Goal: Complete application form

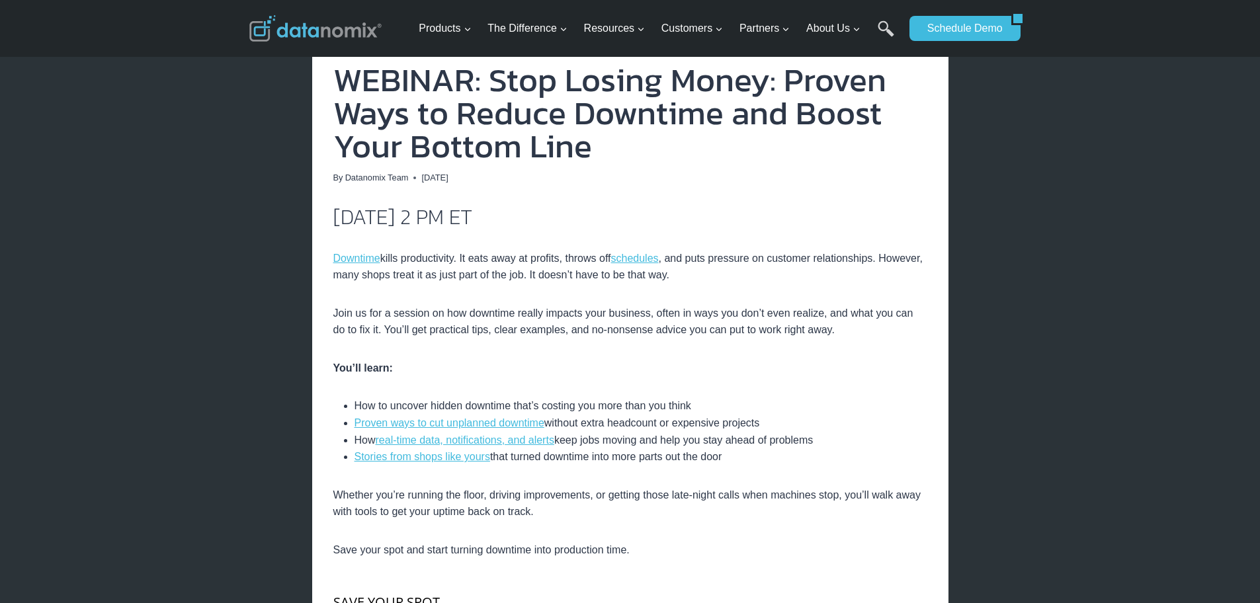
scroll to position [265, 0]
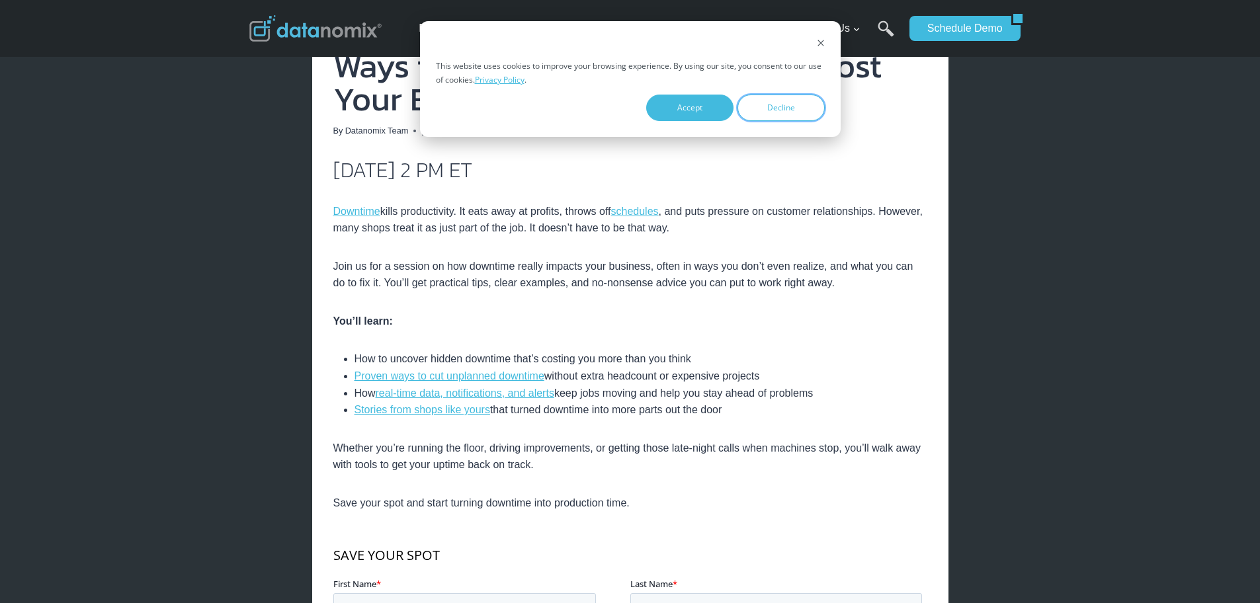
click at [774, 107] on button "Decline" at bounding box center [781, 108] width 87 height 26
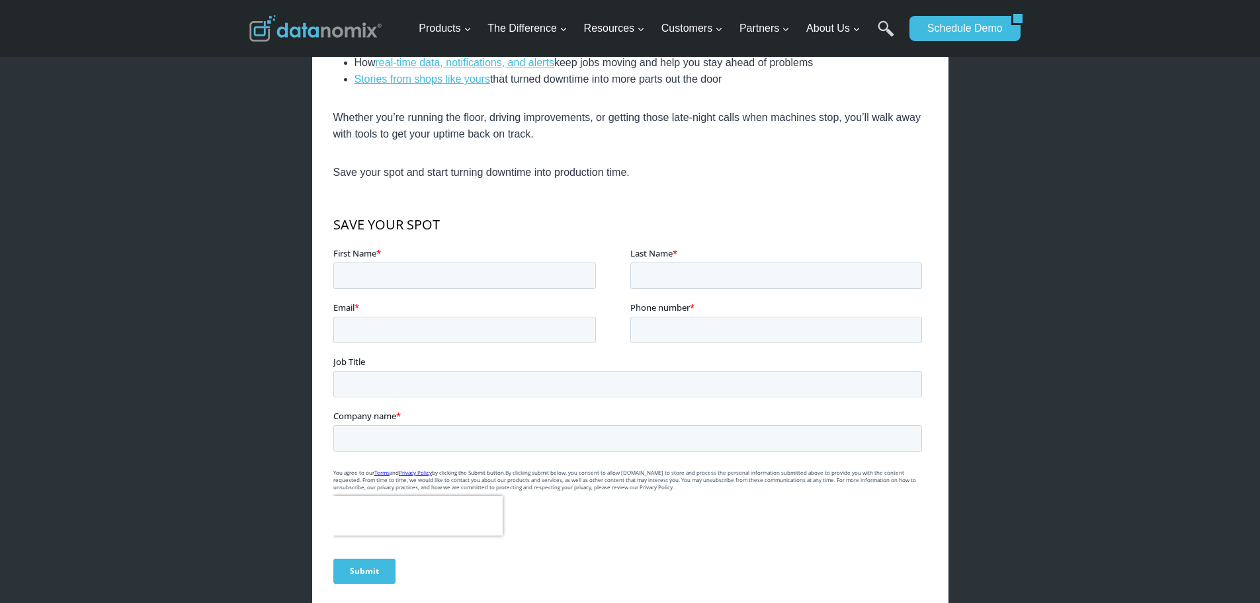
scroll to position [662, 0]
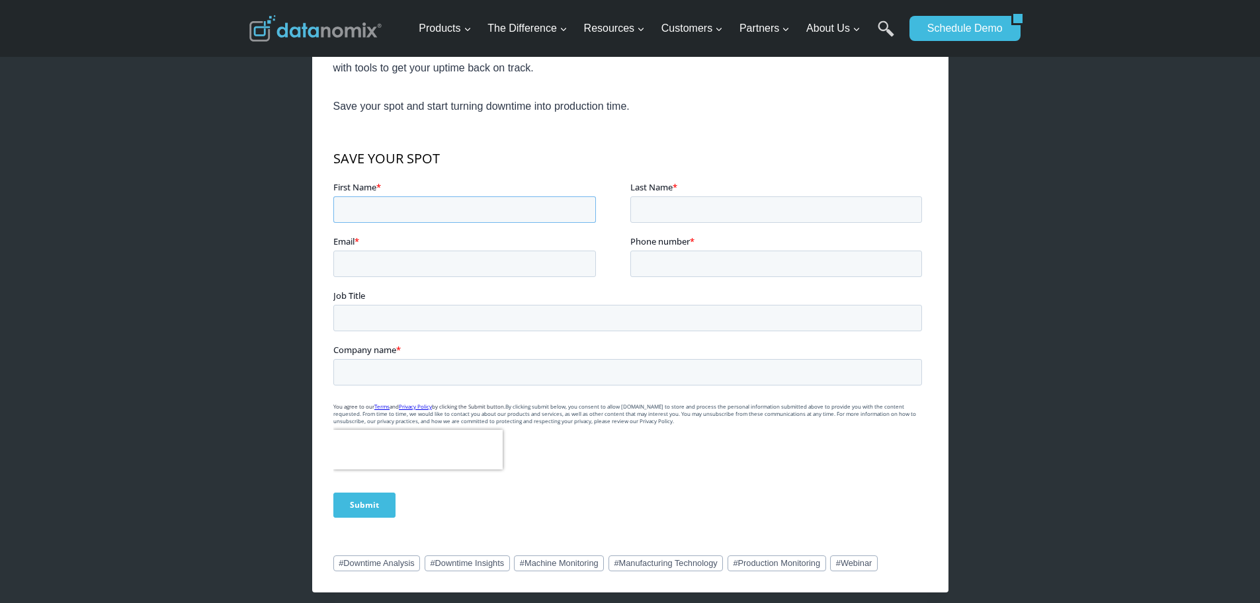
click at [385, 204] on input "First Name *" at bounding box center [464, 209] width 263 height 26
type input "[PERSON_NAME]"
click at [668, 211] on input "Last Name *" at bounding box center [776, 209] width 292 height 26
type input "[PERSON_NAME]"
click at [435, 263] on input "Email *" at bounding box center [464, 263] width 263 height 26
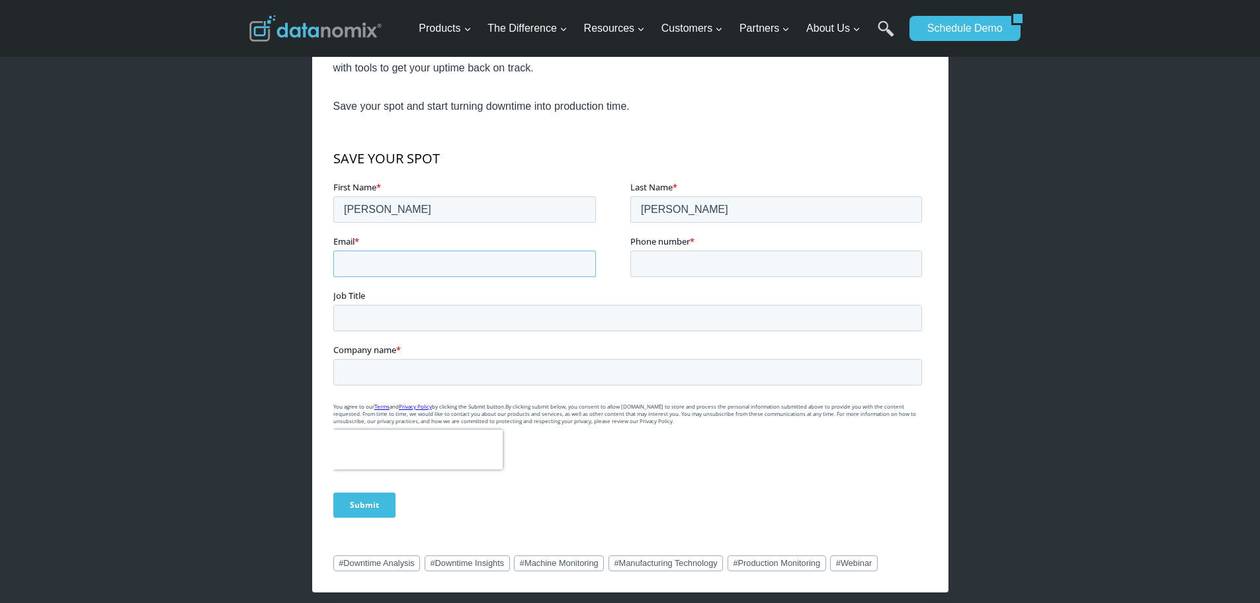
type input "[PERSON_NAME][EMAIL_ADDRESS][PERSON_NAME][DOMAIN_NAME]"
click at [702, 261] on input "Phone number *" at bounding box center [776, 263] width 292 height 26
type input "[PHONE_NUMBER]"
click at [369, 318] on input "Job Title" at bounding box center [627, 317] width 589 height 26
type input "Planner/Scheduler"
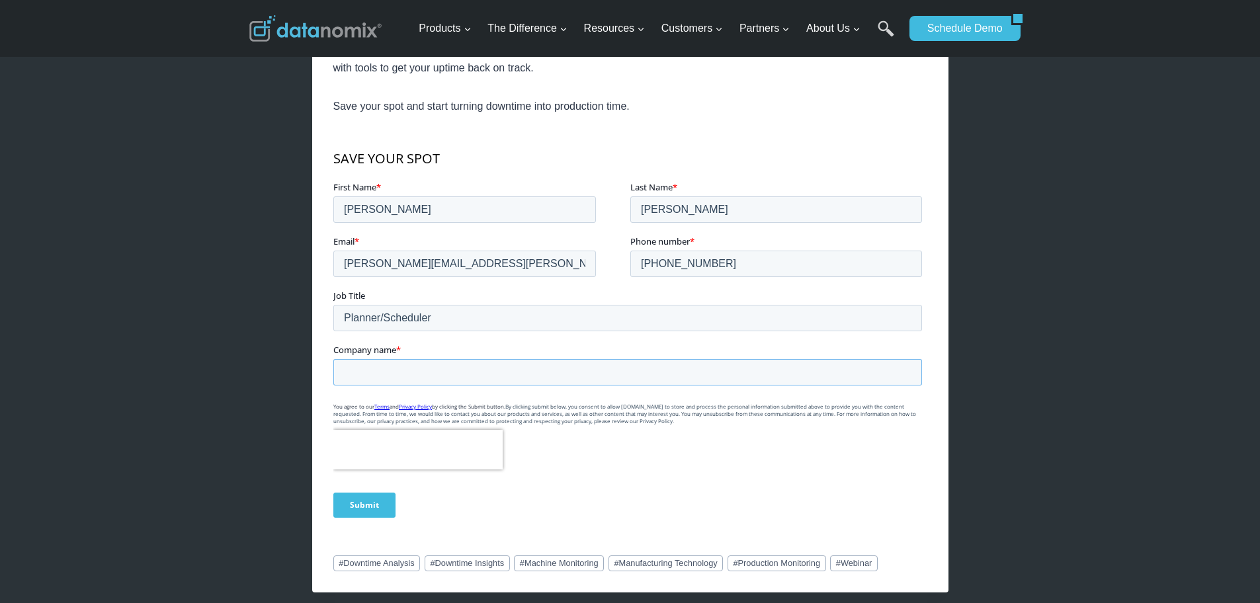
click at [419, 368] on input "Company name *" at bounding box center [627, 372] width 589 height 26
type input "[PERSON_NAME] Technologies LLC."
click at [359, 503] on input "Submit" at bounding box center [364, 504] width 62 height 25
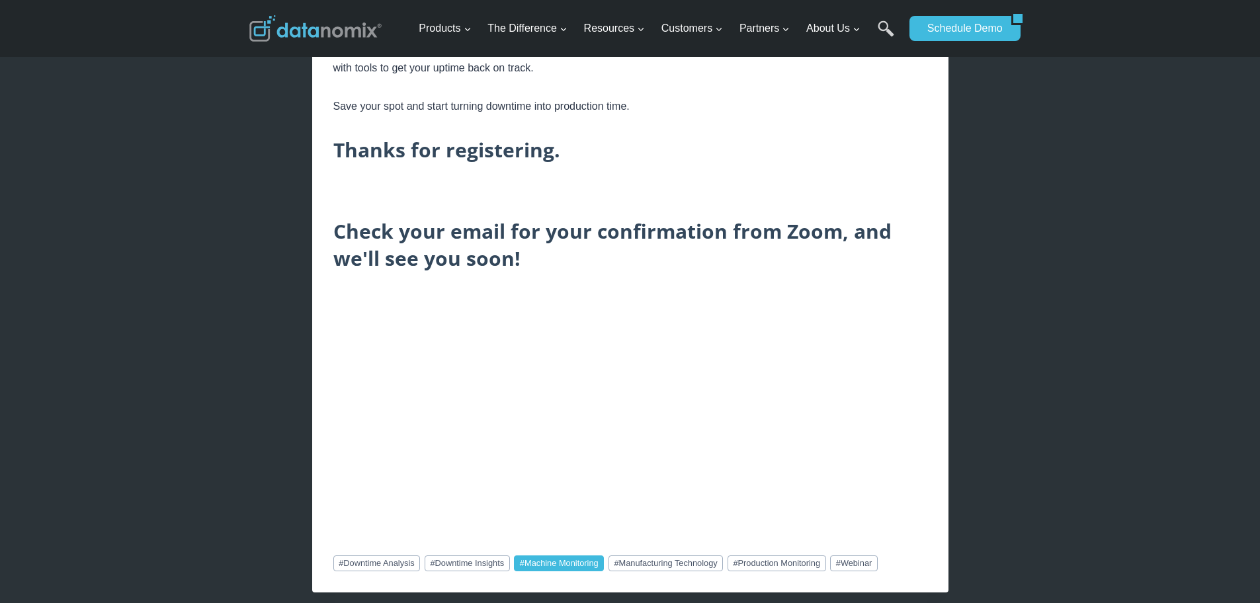
click at [558, 565] on link "# Machine Monitoring" at bounding box center [559, 564] width 90 height 16
